Goal: Information Seeking & Learning: Learn about a topic

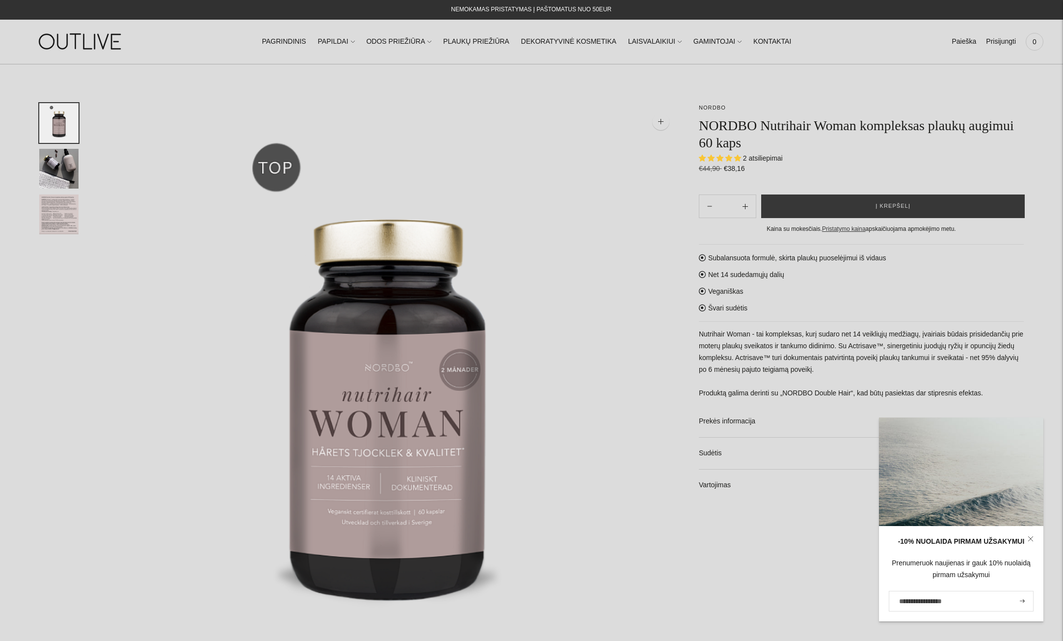
select select "**********"
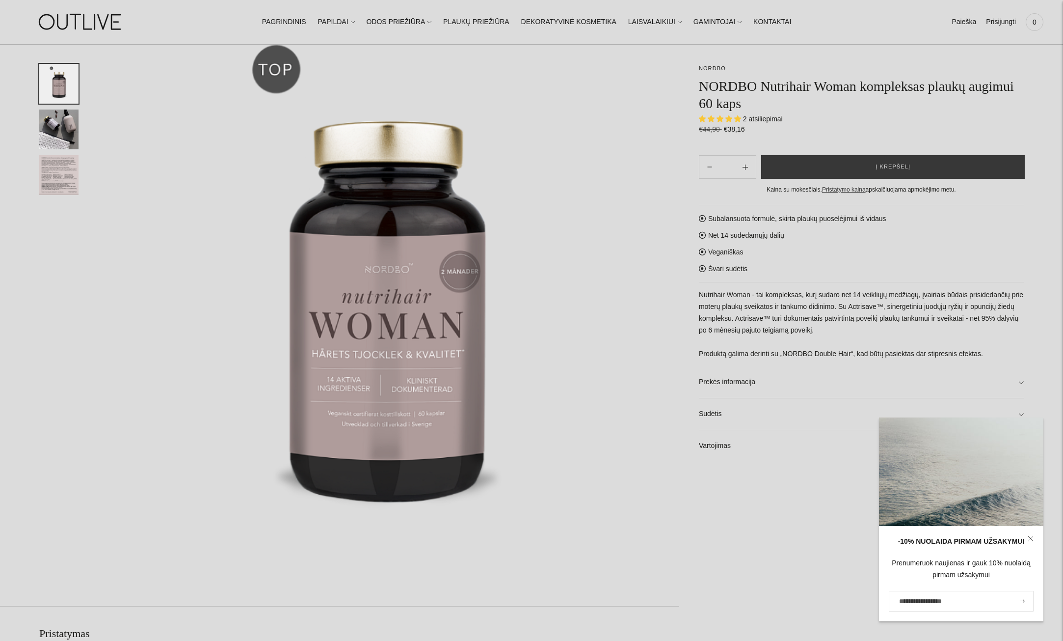
click at [764, 118] on span "2 atsiliepimai" at bounding box center [763, 119] width 40 height 8
click at [723, 117] on span "5.00 stars" at bounding box center [721, 118] width 9 height 6
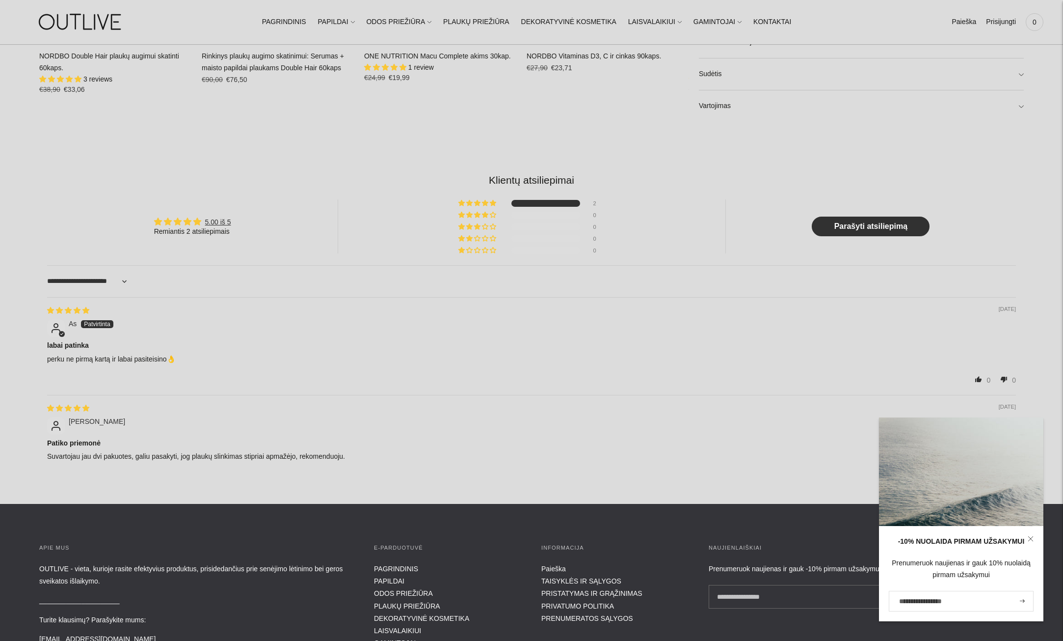
scroll to position [1031, 0]
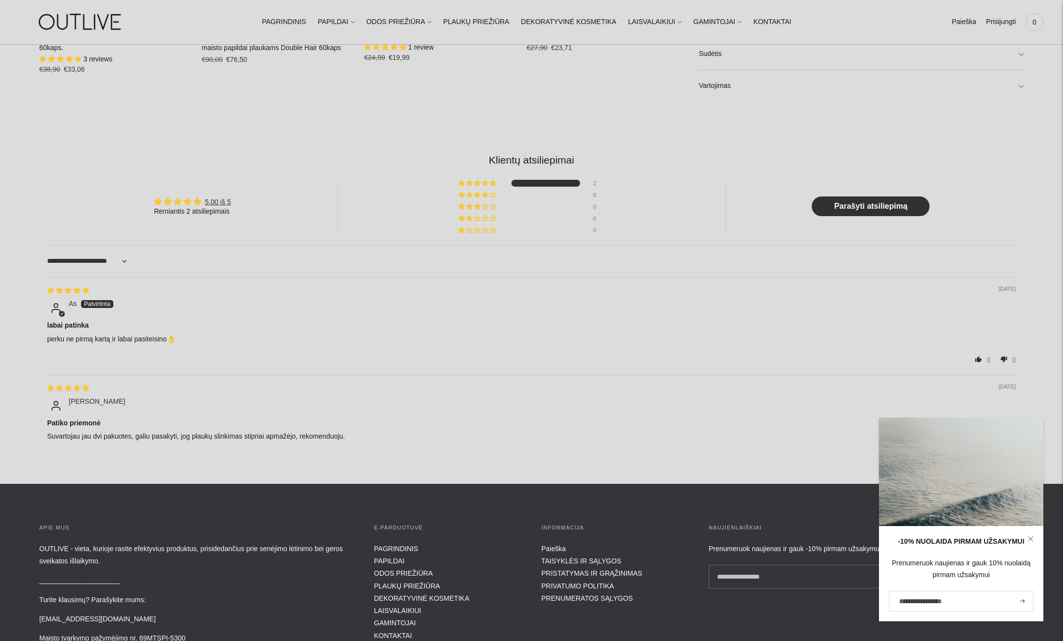
drag, startPoint x: 1028, startPoint y: 538, endPoint x: 1009, endPoint y: 453, distance: 86.6
click at [1028, 538] on icon at bounding box center [1031, 539] width 6 height 6
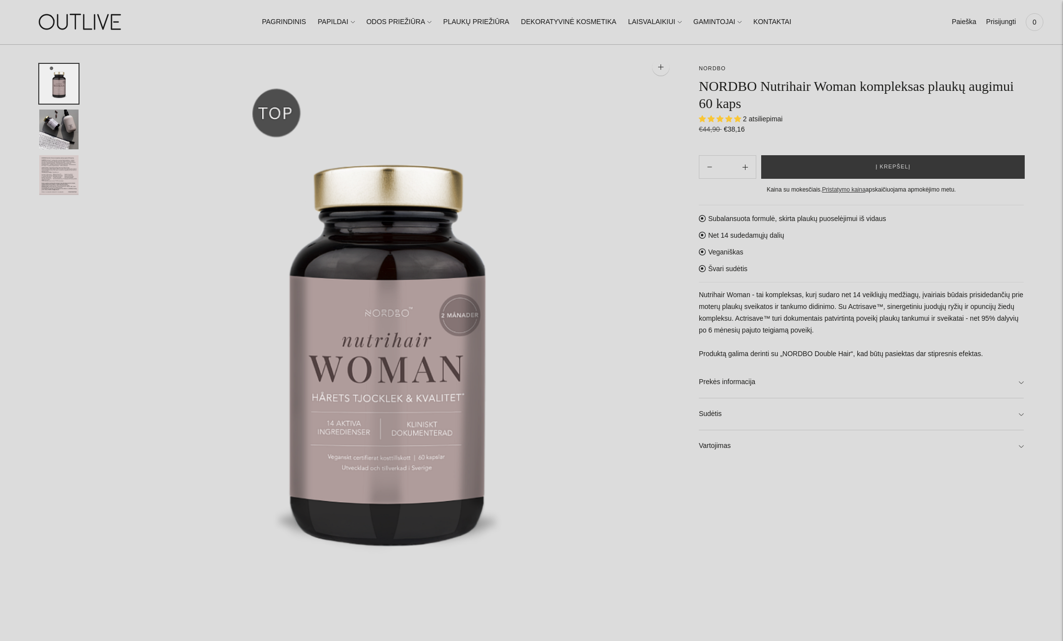
scroll to position [0, 0]
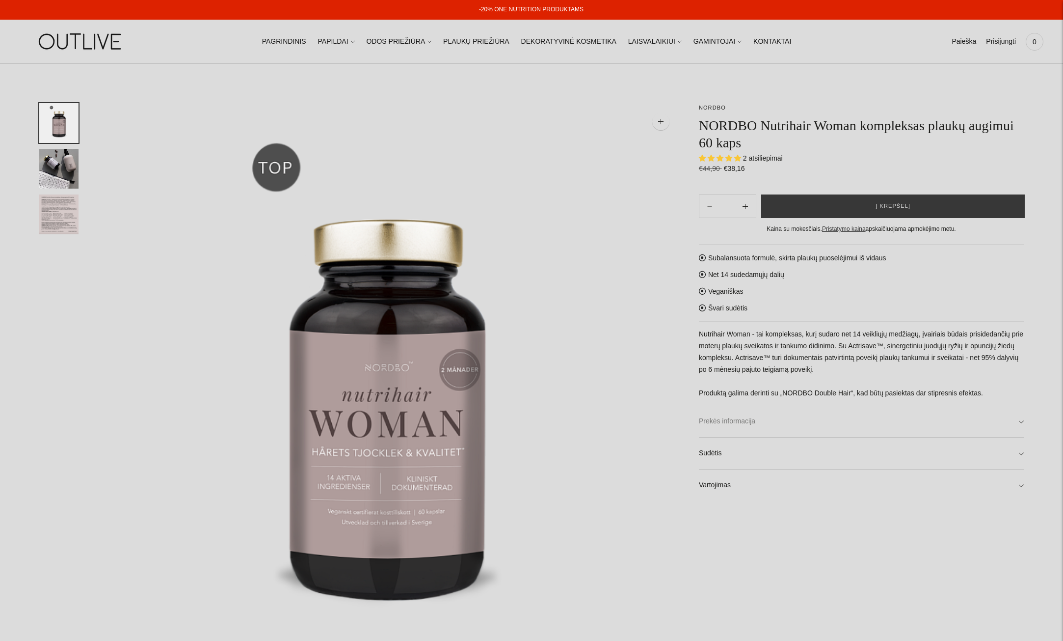
click at [741, 424] on link "Prekės informacija" at bounding box center [861, 420] width 325 height 31
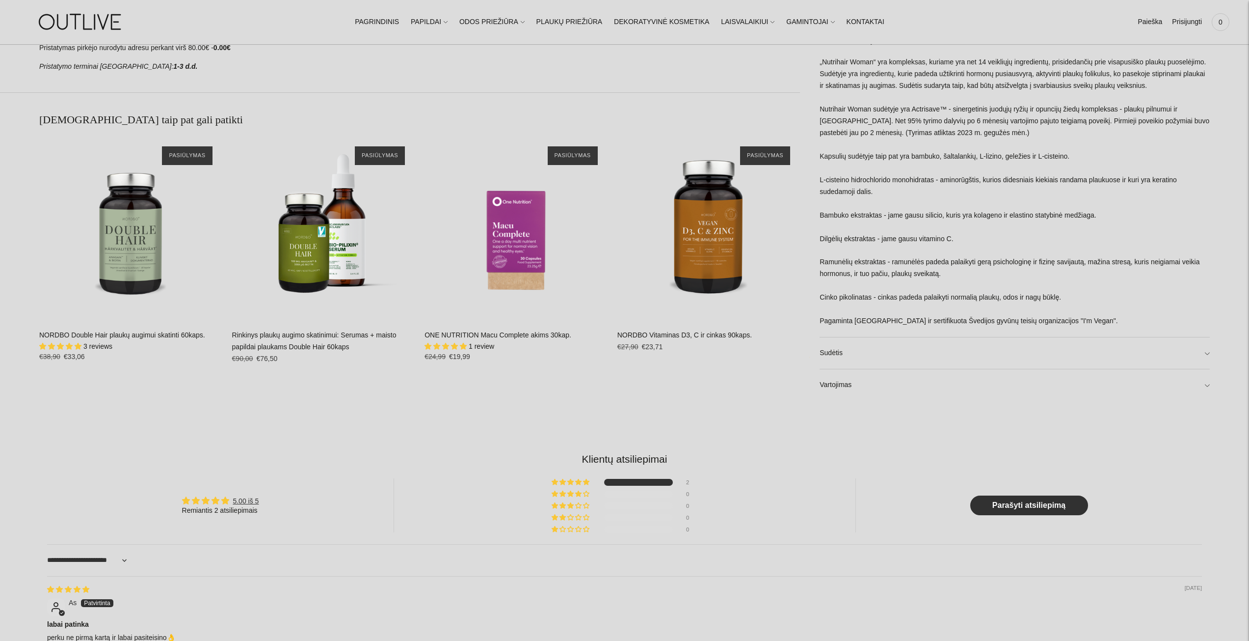
scroll to position [884, 0]
click at [934, 350] on link "Sudėtis" at bounding box center [1015, 352] width 390 height 31
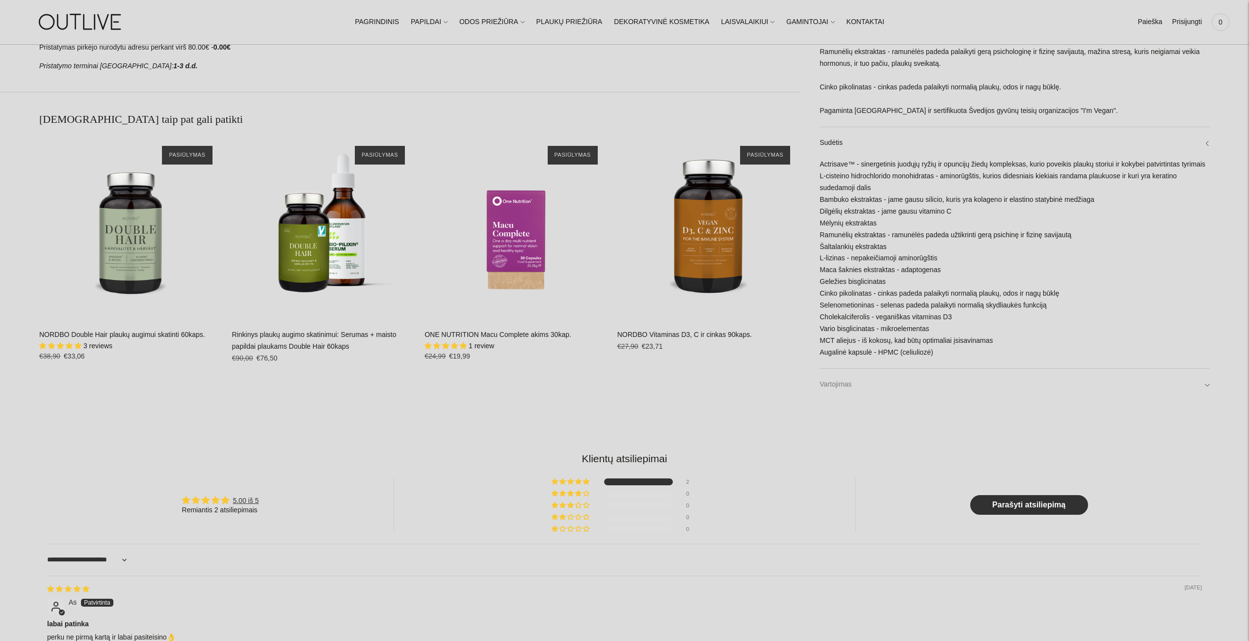
click at [896, 374] on link "Vartojimas" at bounding box center [1015, 384] width 390 height 31
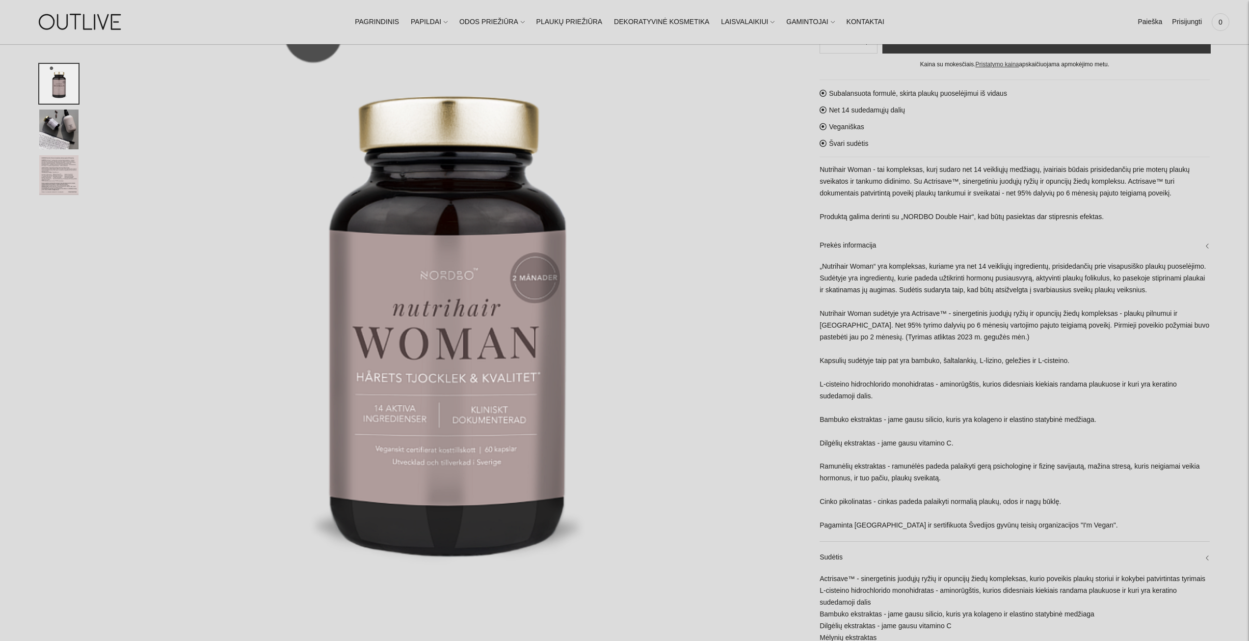
scroll to position [0, 0]
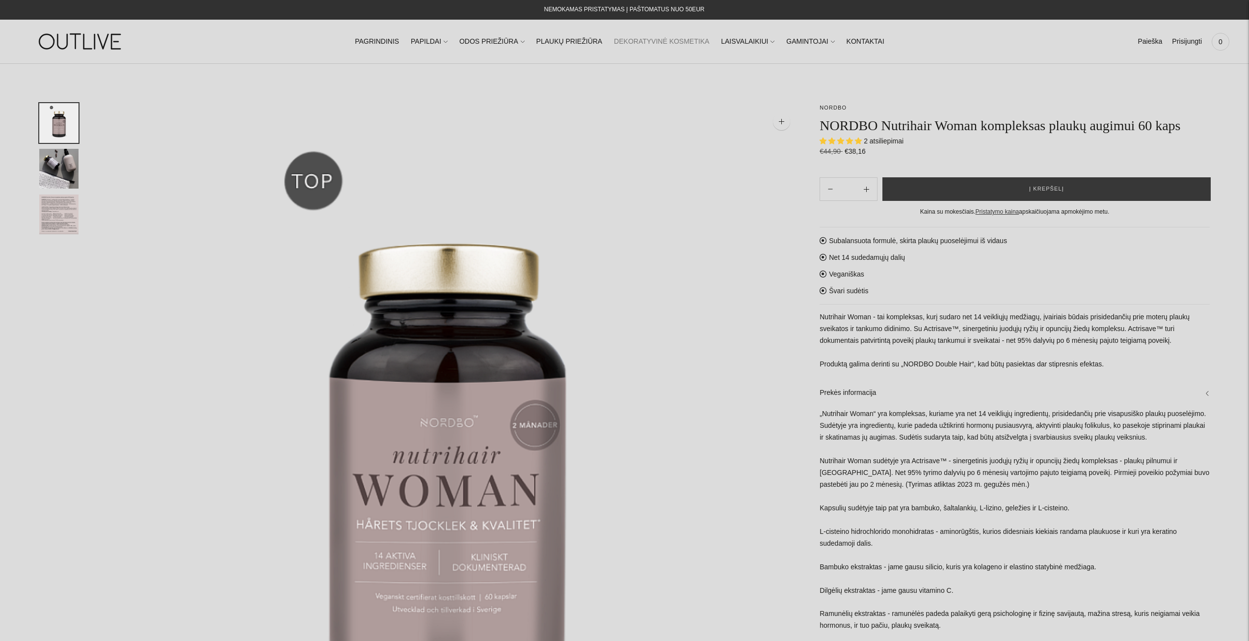
click at [663, 35] on link "DEKORATYVINĖ KOSMETIKA" at bounding box center [661, 42] width 95 height 22
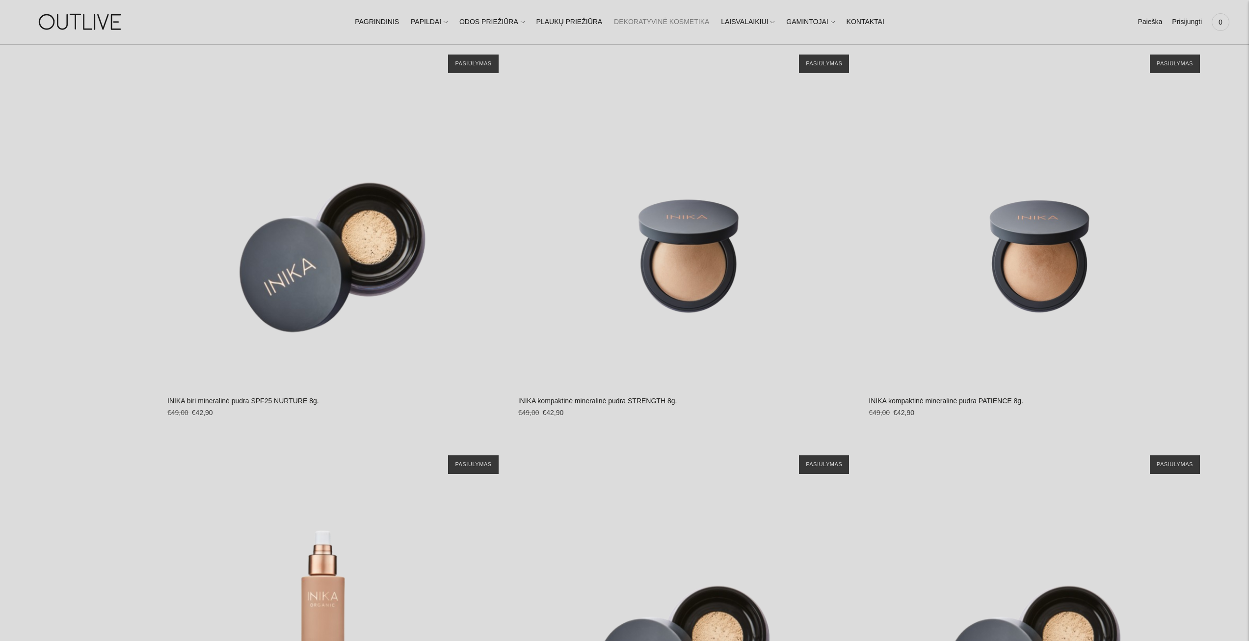
scroll to position [1276, 0]
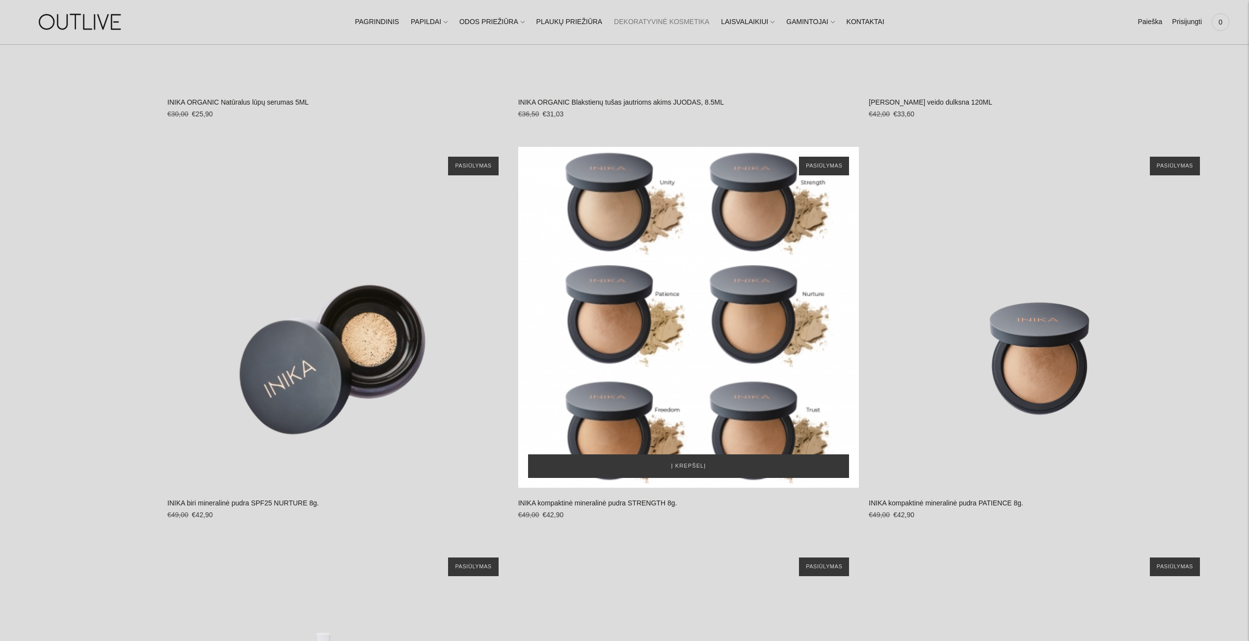
click at [680, 349] on div "INIKA kompaktinė mineralinė pudra STRENGTH 8g.\a" at bounding box center [688, 317] width 341 height 341
